Goal: Task Accomplishment & Management: Use online tool/utility

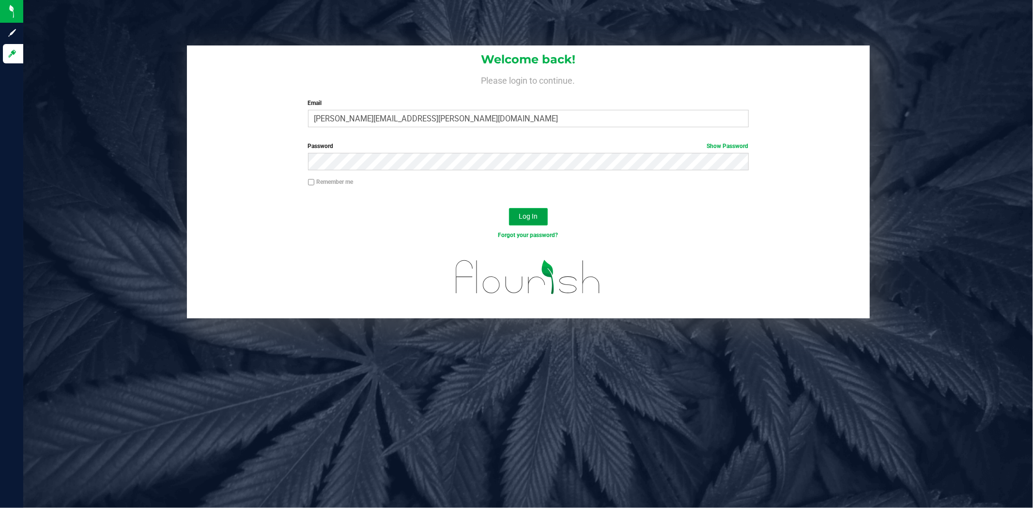
click at [537, 223] on button "Log In" at bounding box center [528, 216] width 39 height 17
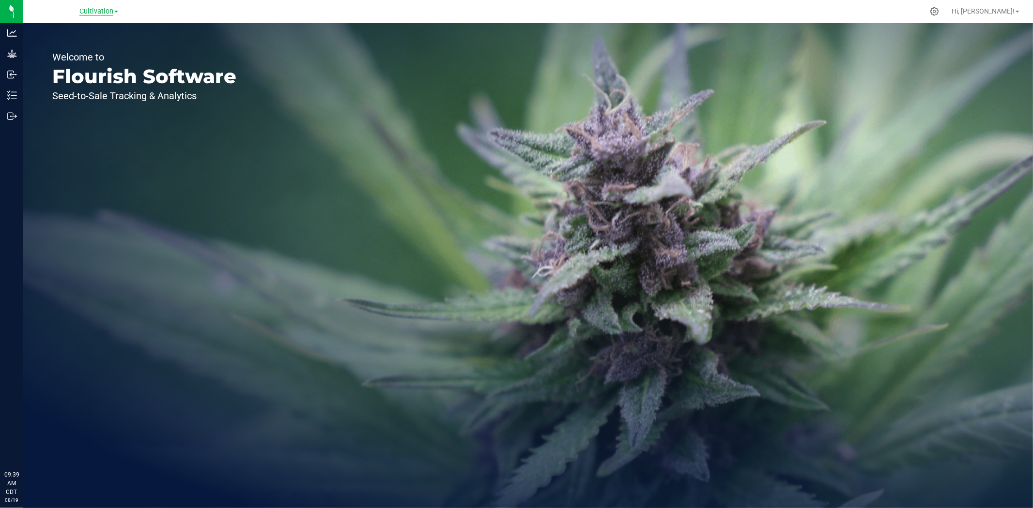
click at [101, 7] on span "Cultivation" at bounding box center [96, 11] width 34 height 9
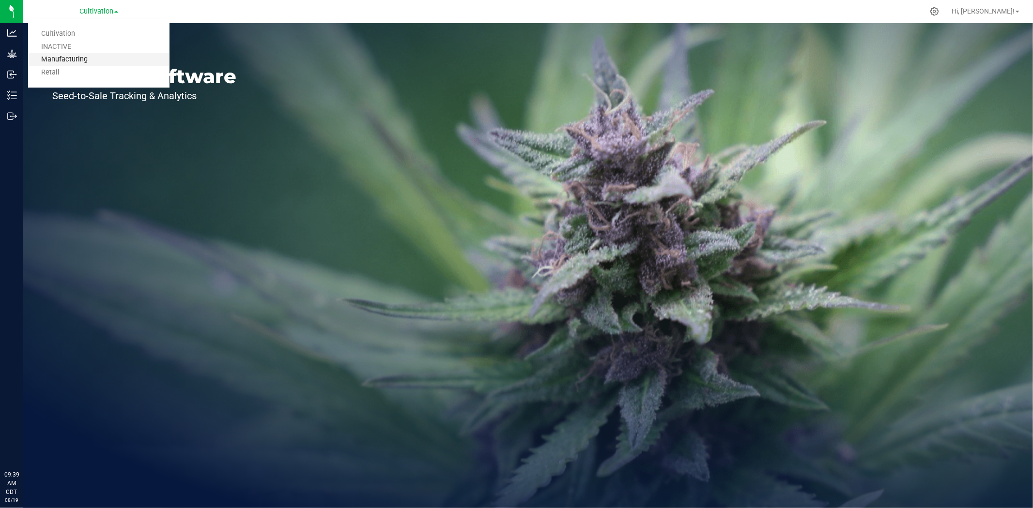
click at [65, 61] on link "Manufacturing" at bounding box center [98, 59] width 141 height 13
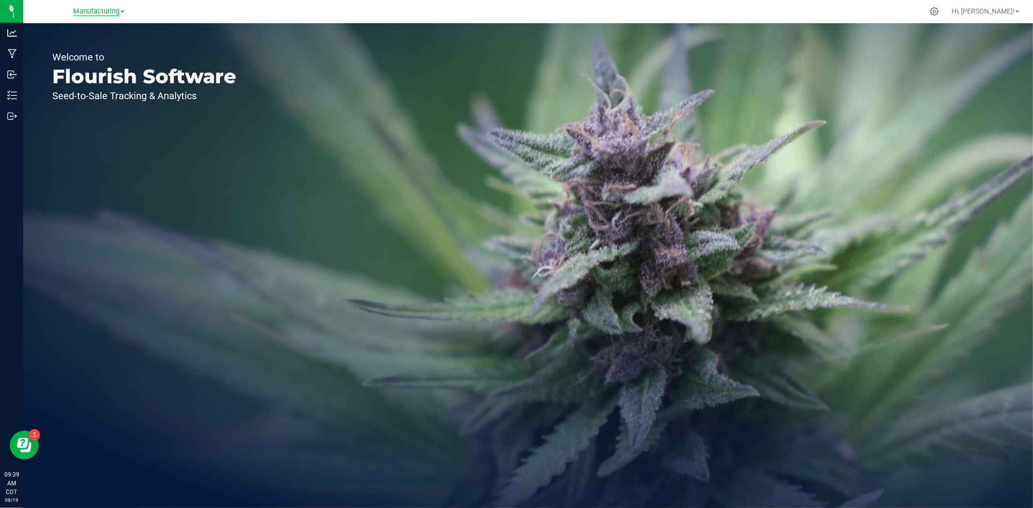
click at [116, 12] on span "Manufacturing" at bounding box center [96, 11] width 46 height 9
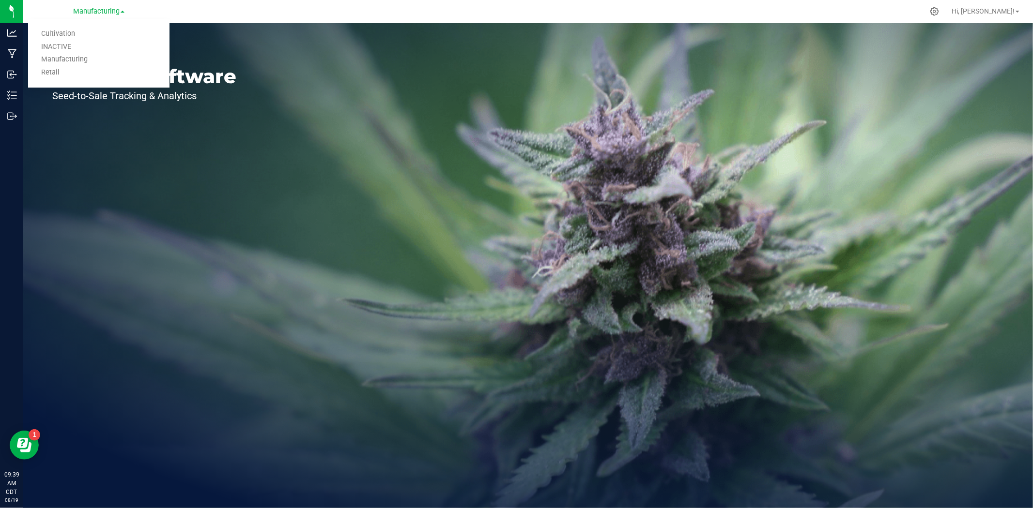
click at [146, 130] on div "Welcome to Flourish Software Seed-to-Sale Tracking & Analytics" at bounding box center [144, 265] width 242 height 485
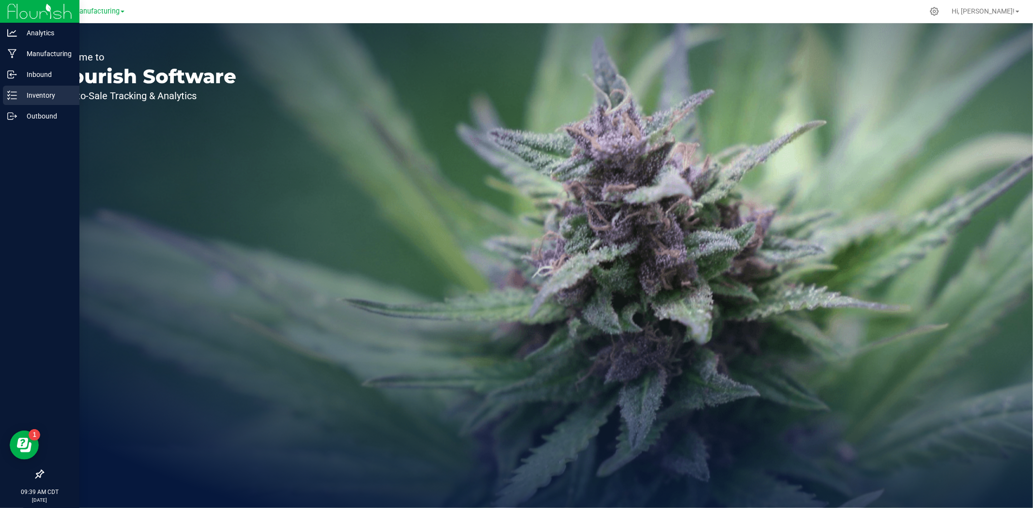
click at [13, 100] on icon at bounding box center [12, 96] width 10 height 10
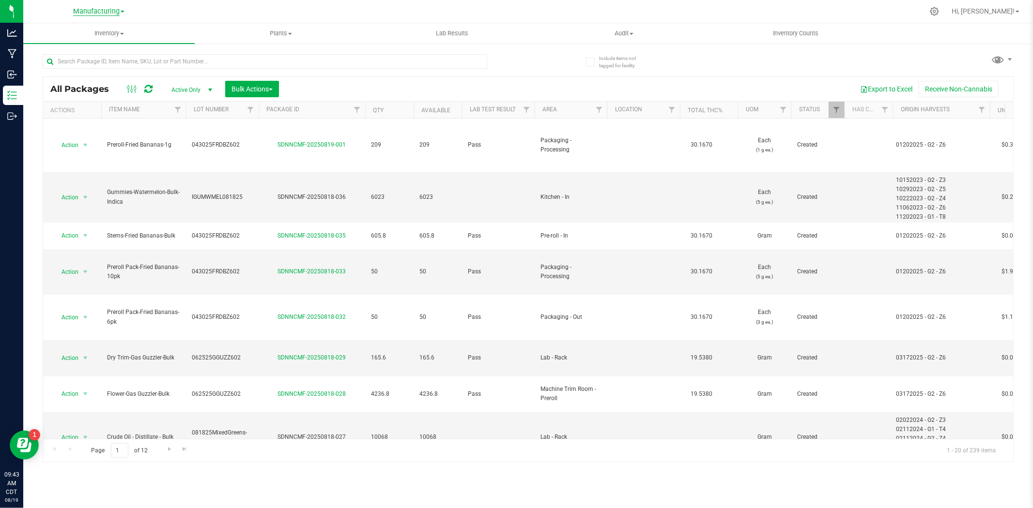
click at [113, 11] on span "Manufacturing" at bounding box center [96, 11] width 46 height 9
click at [43, 74] on link "Retail" at bounding box center [98, 72] width 141 height 13
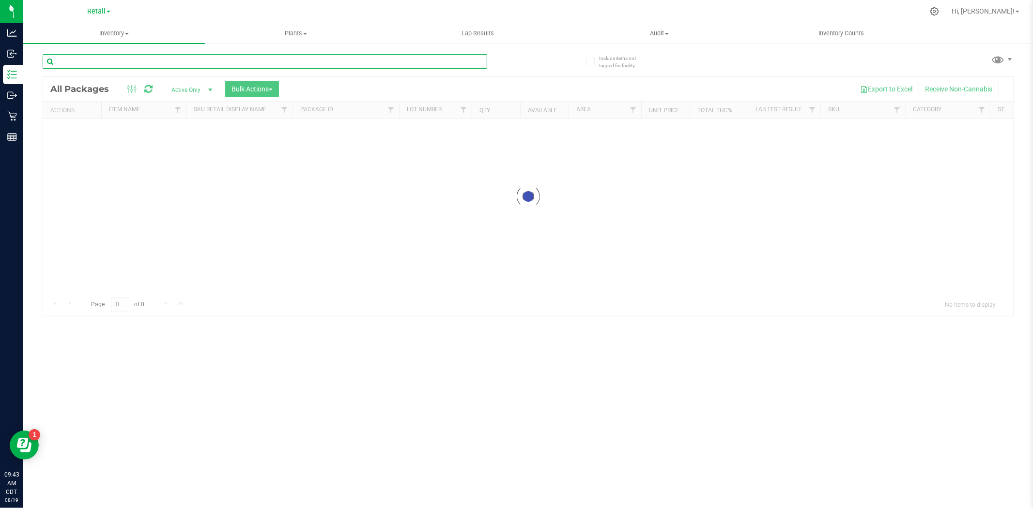
click at [89, 61] on input "text" at bounding box center [265, 61] width 444 height 15
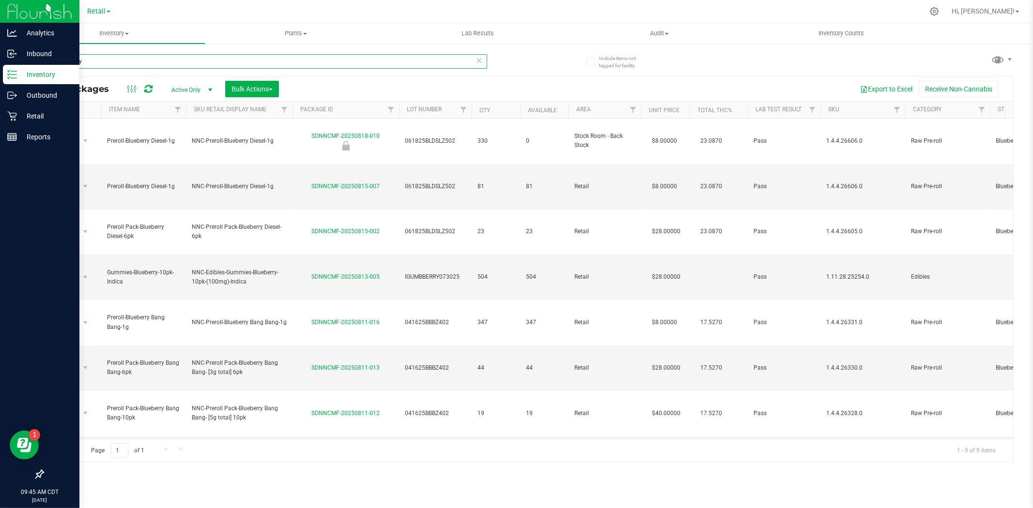
type input "blueberry"
